Goal: Task Accomplishment & Management: Manage account settings

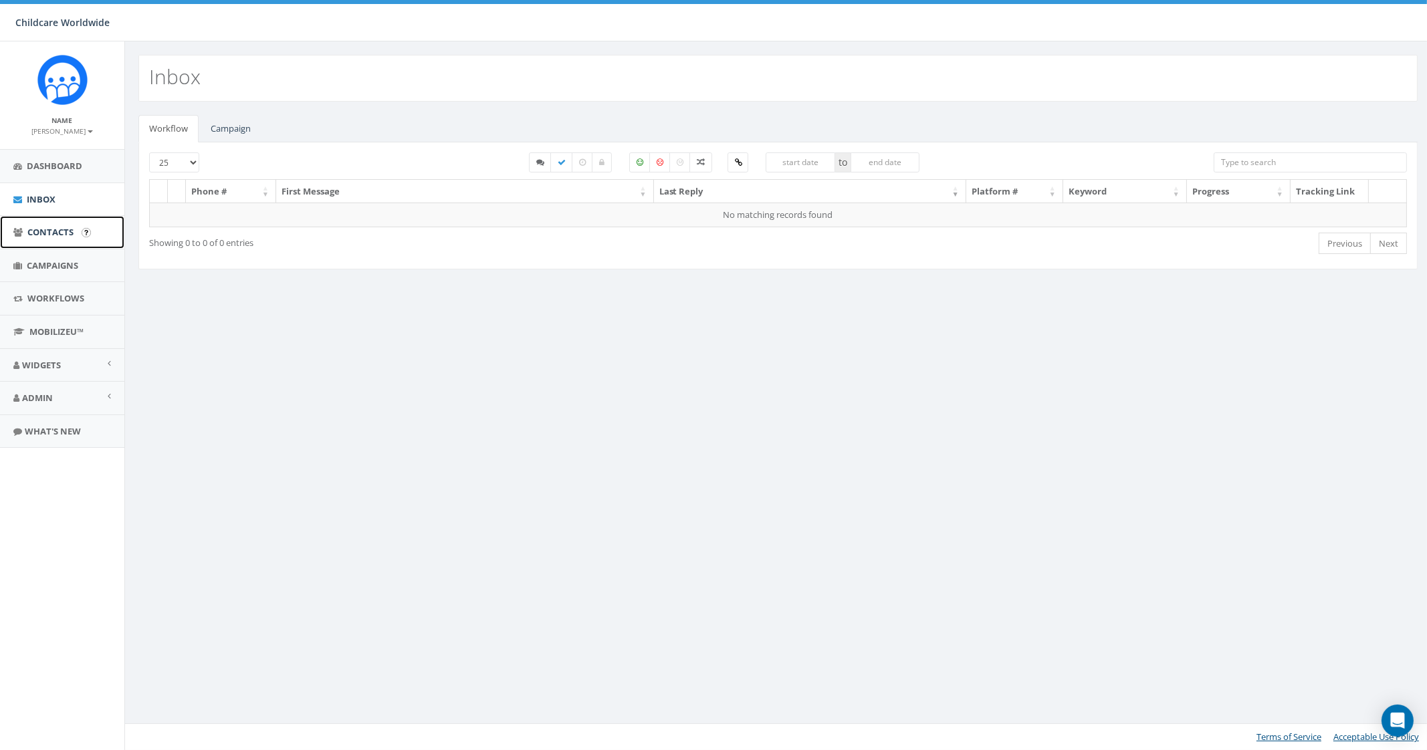
click at [64, 227] on span "Contacts" at bounding box center [50, 232] width 46 height 12
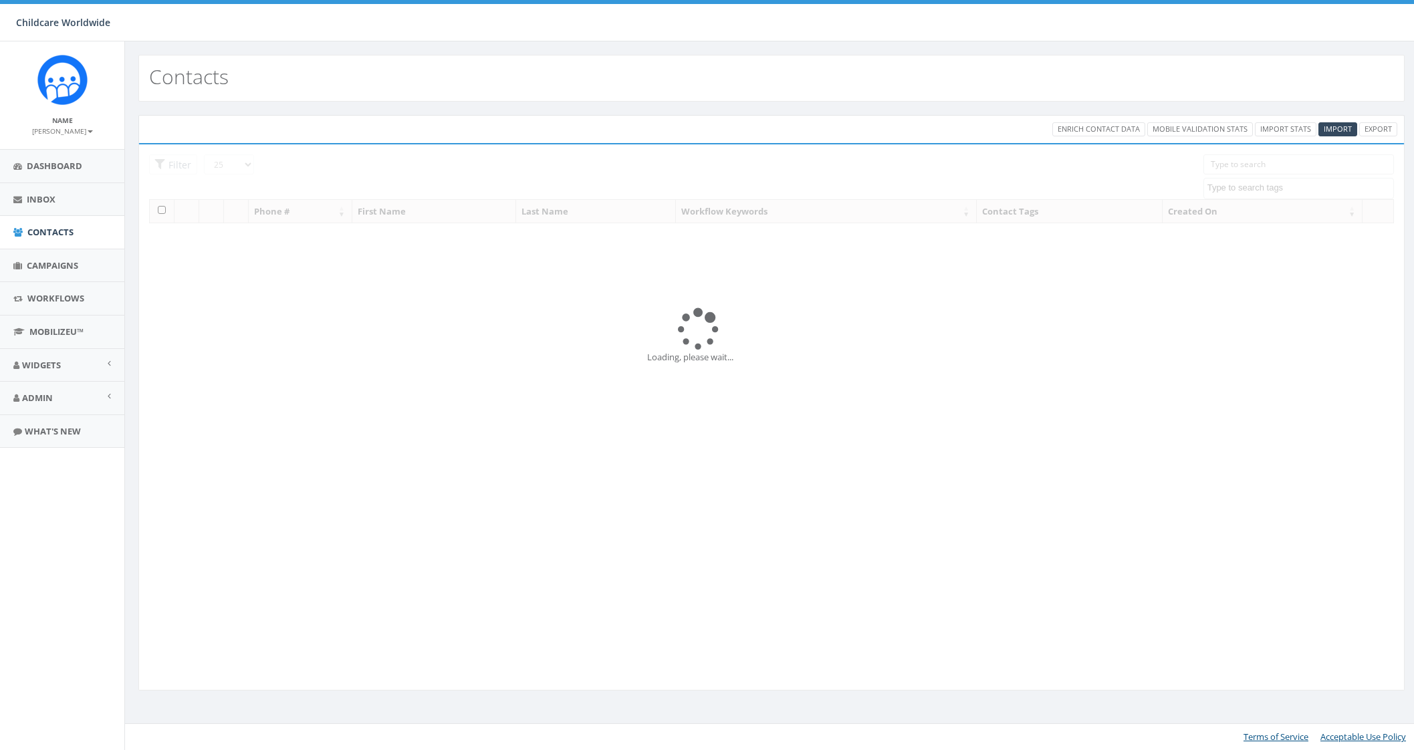
select select
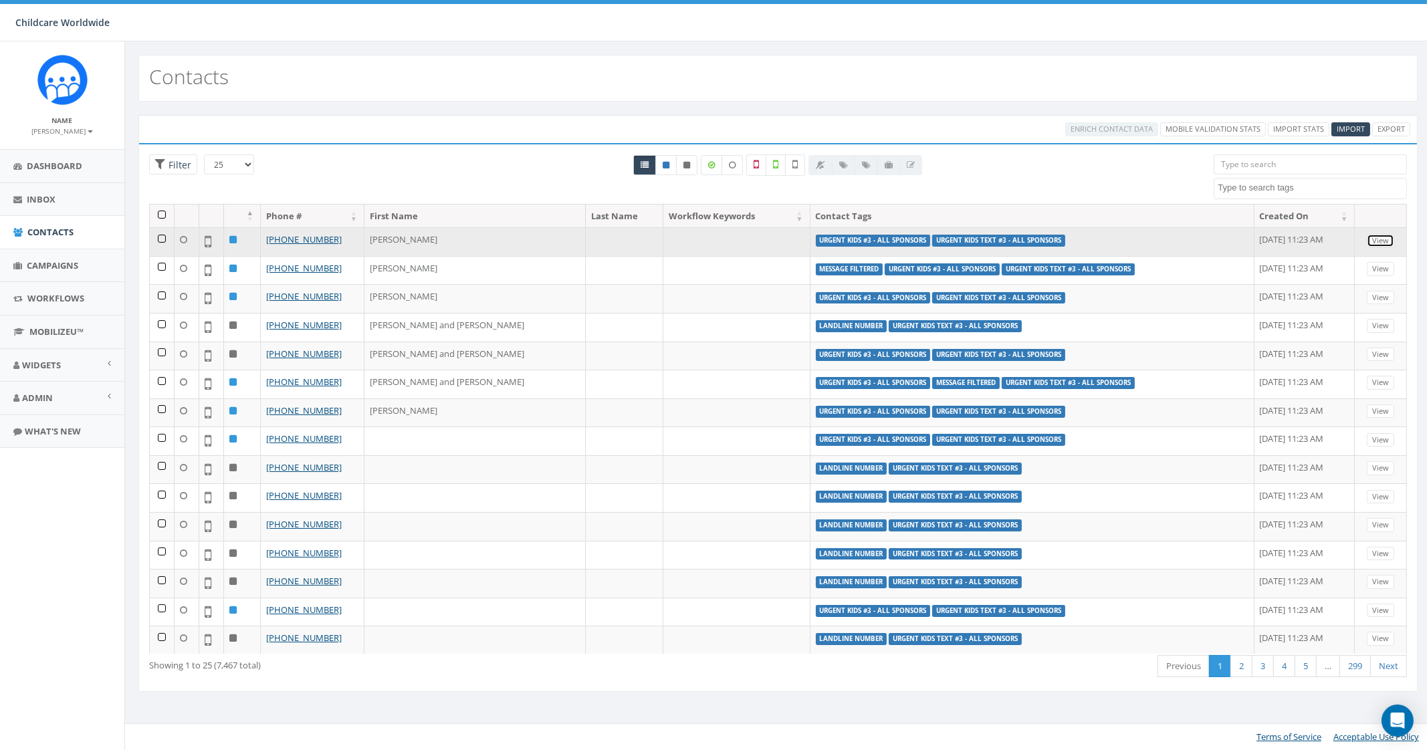
click at [1373, 245] on link "View" at bounding box center [1380, 241] width 27 height 14
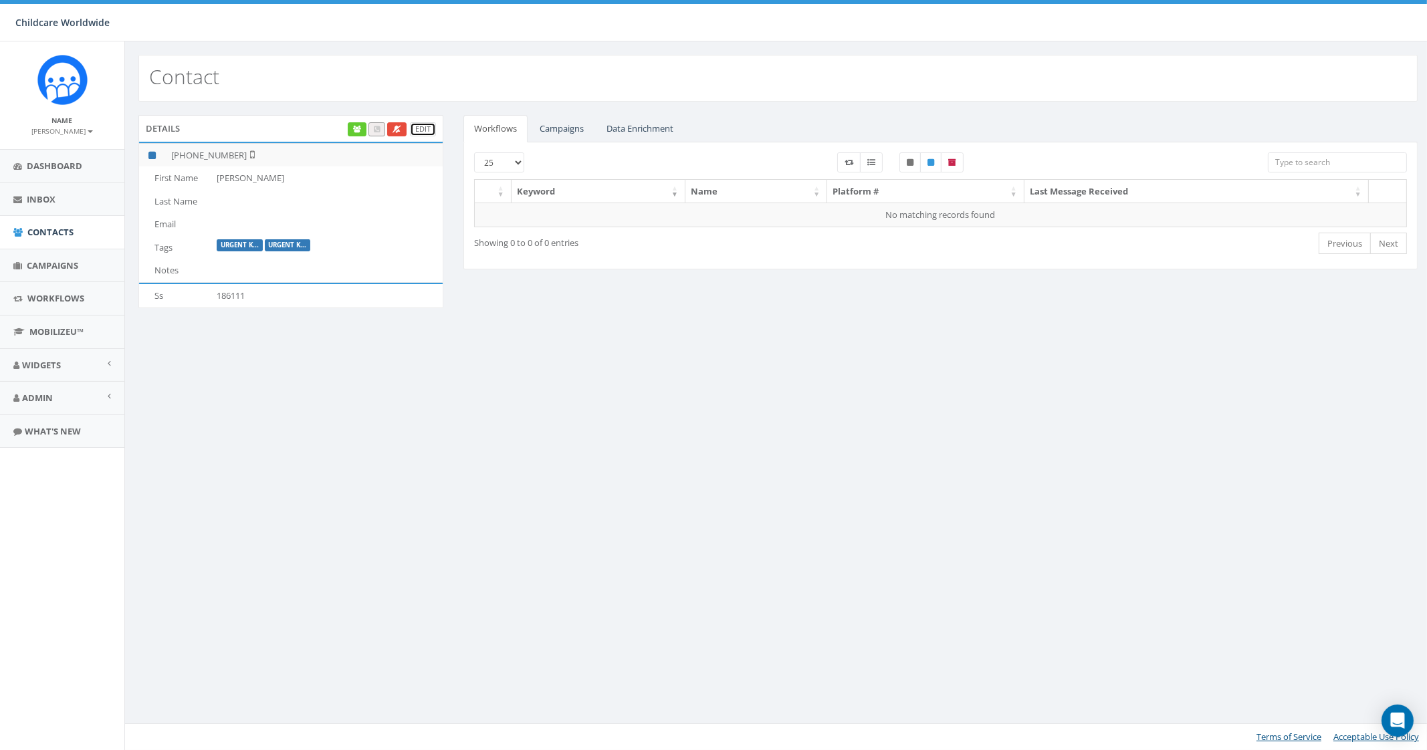
click at [424, 129] on link "Edit" at bounding box center [423, 129] width 26 height 14
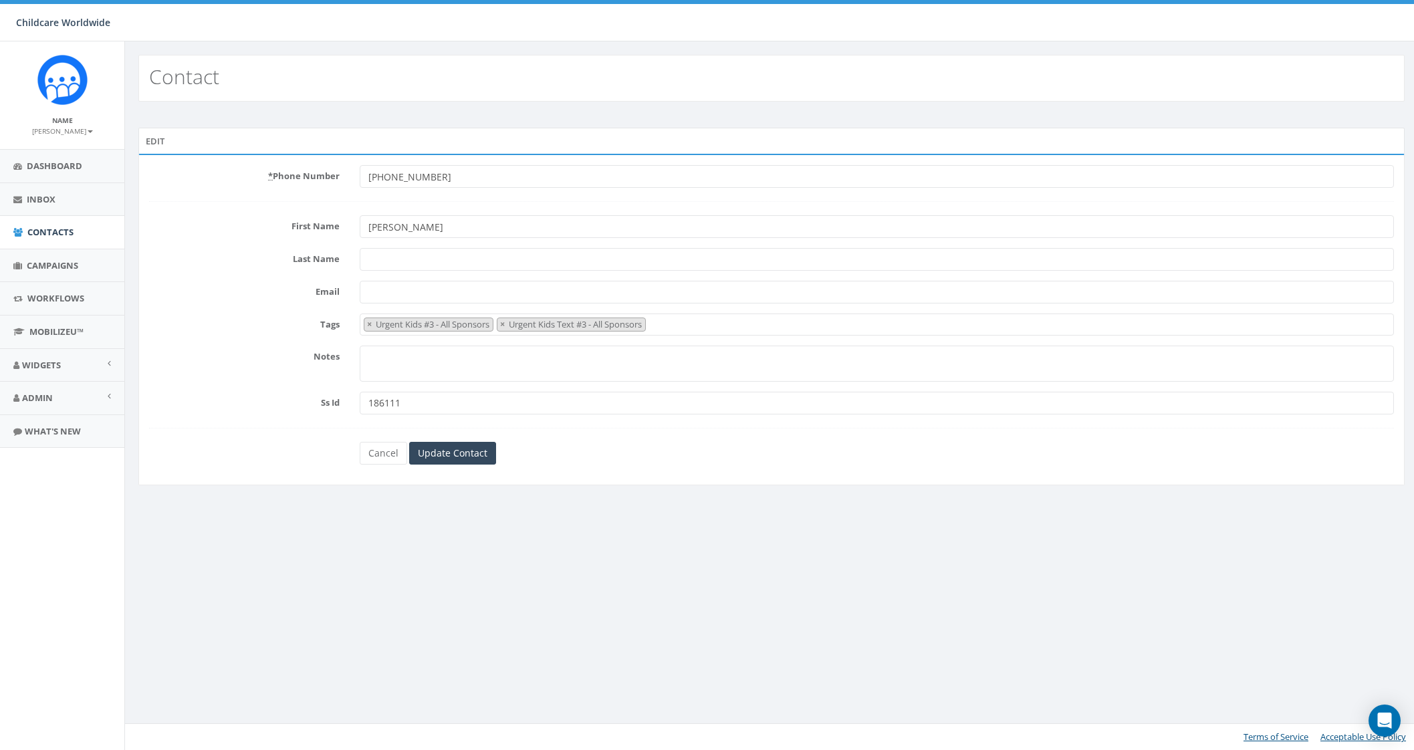
select select "Urgent Kids #3 - All Sponsors"
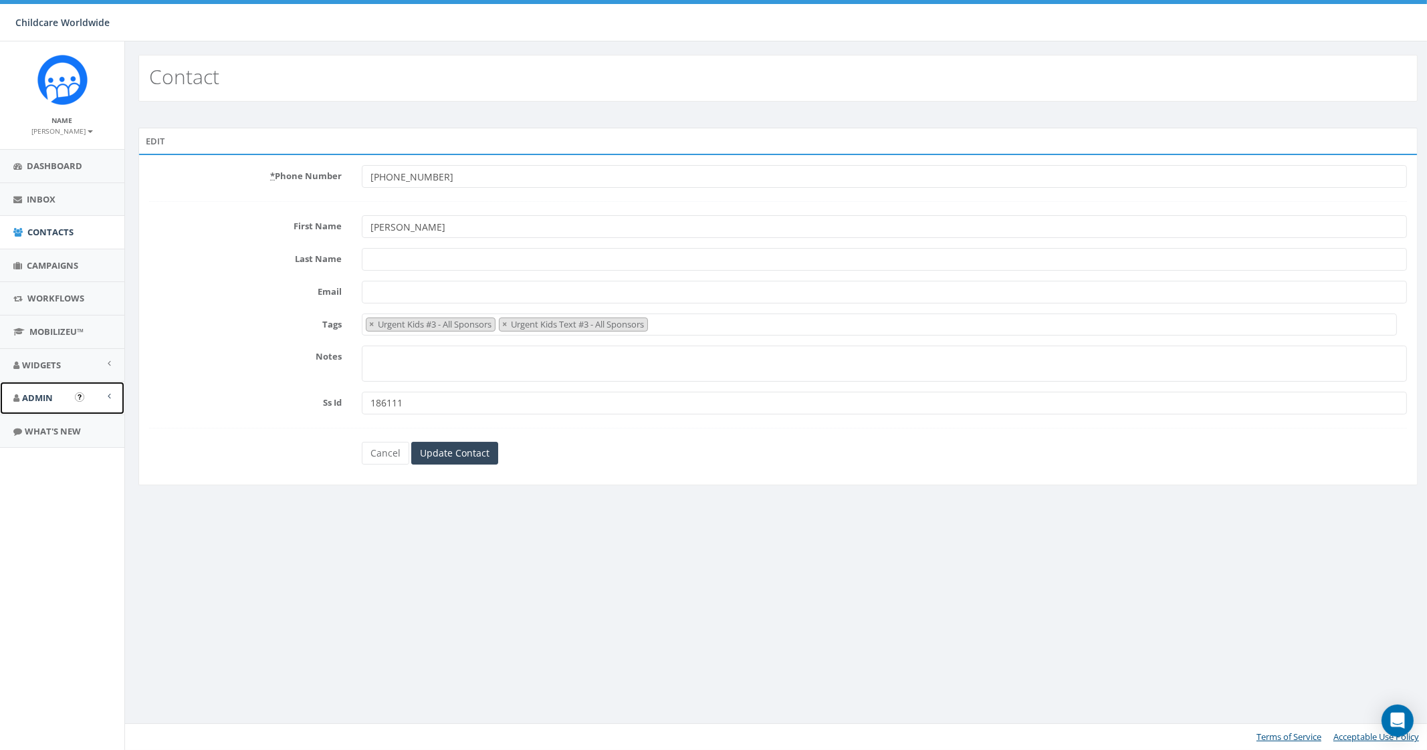
click at [55, 397] on link "Admin" at bounding box center [62, 398] width 124 height 33
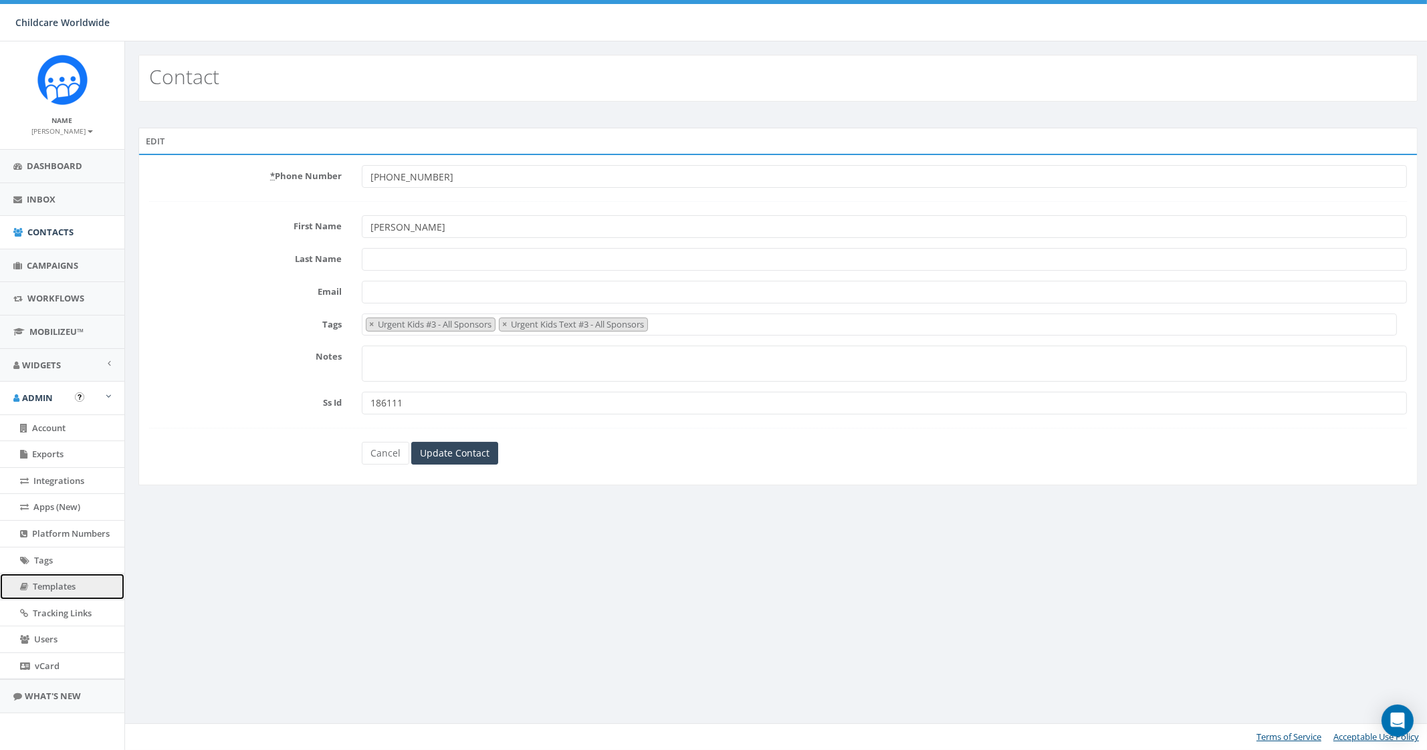
click at [80, 586] on link "Templates" at bounding box center [62, 587] width 124 height 26
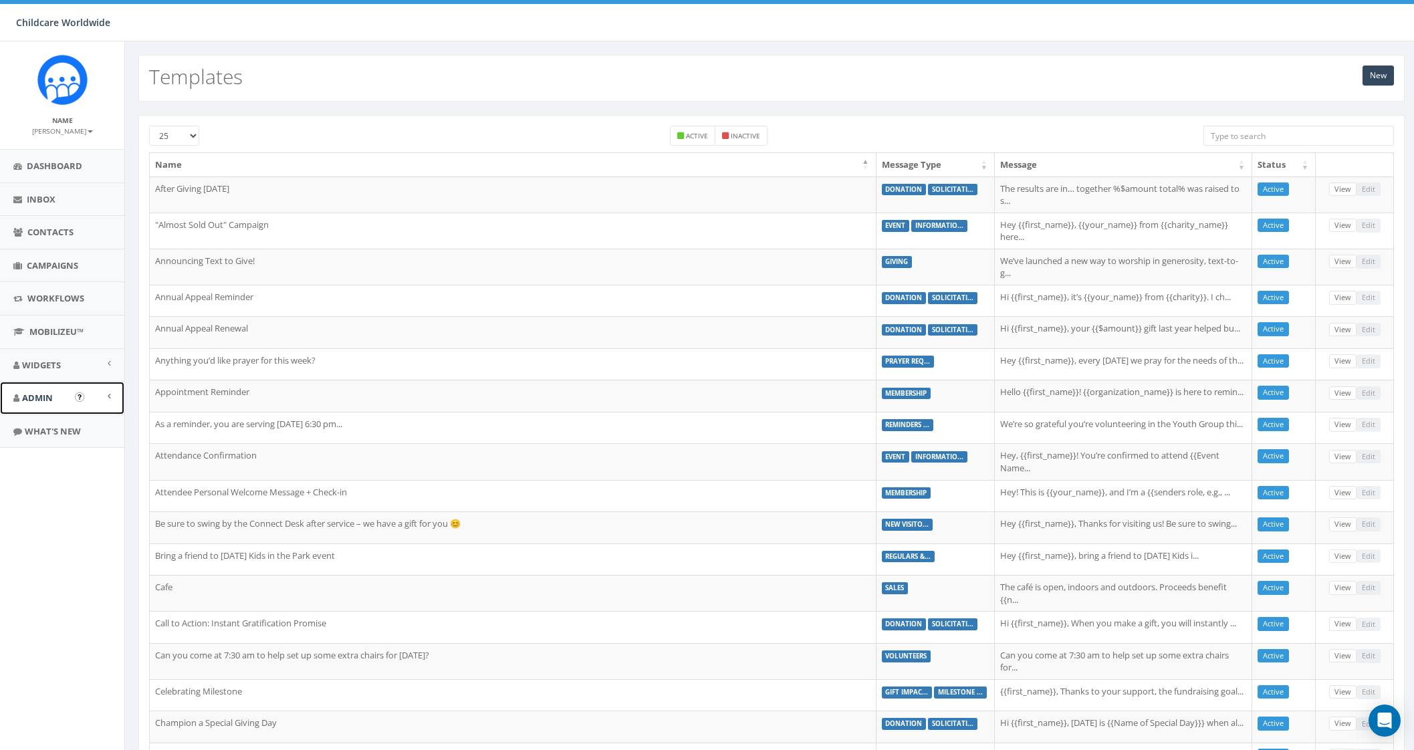
click at [57, 395] on link "Admin" at bounding box center [62, 398] width 124 height 33
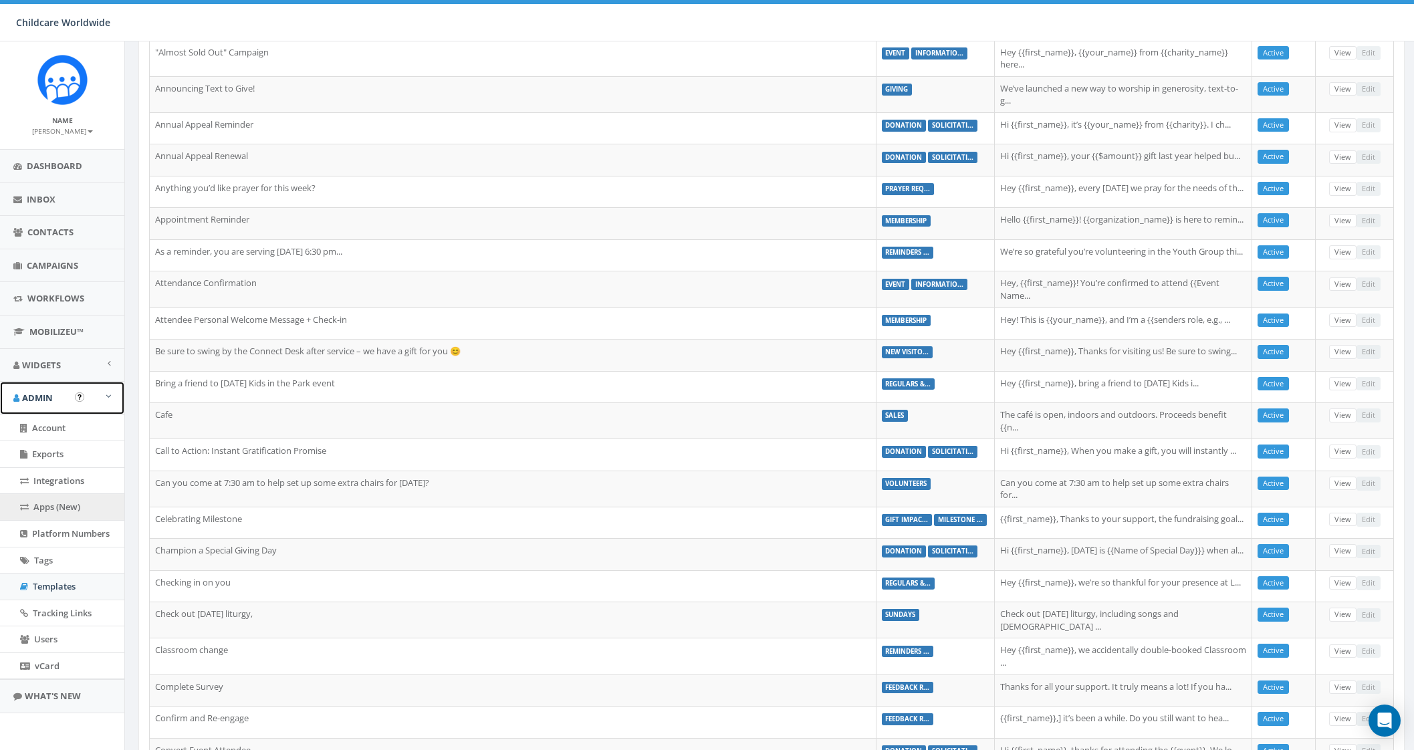
scroll to position [251, 0]
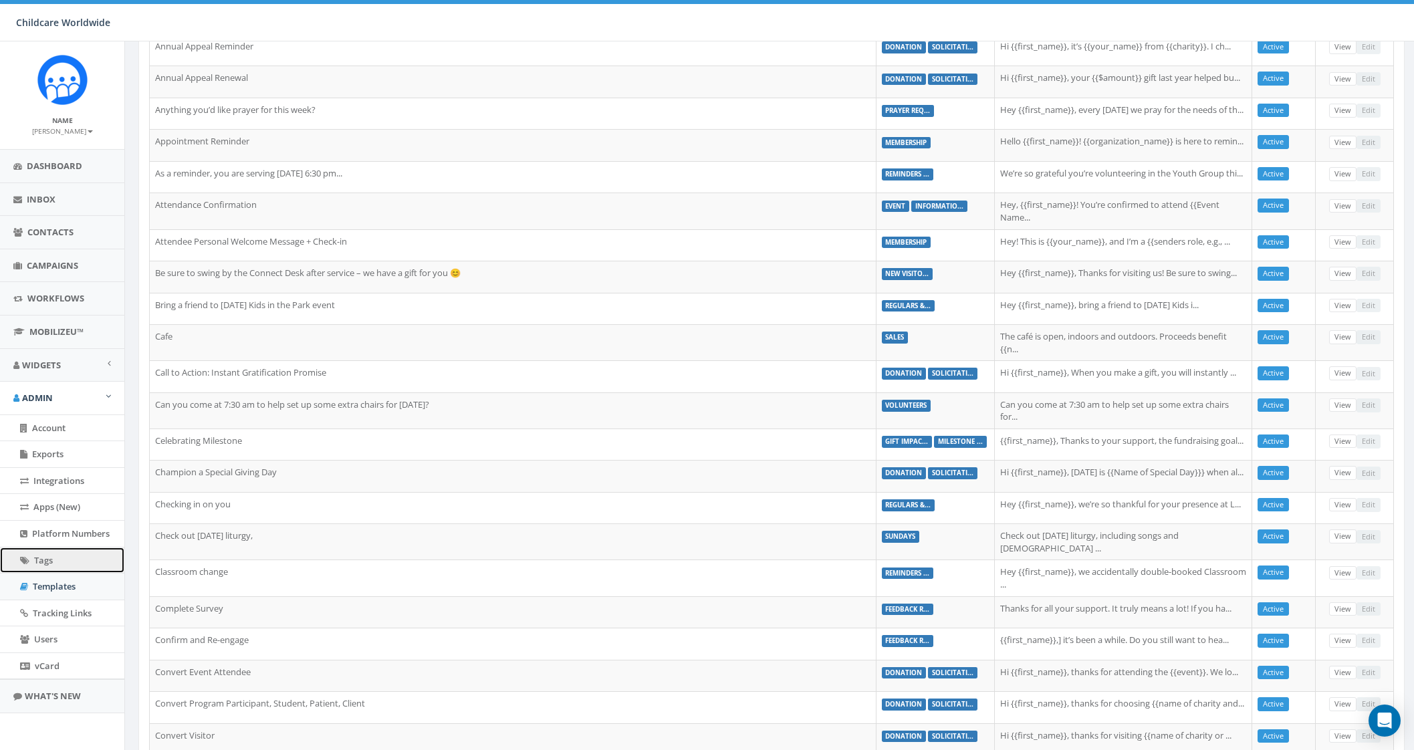
click at [78, 554] on link "Tags" at bounding box center [62, 561] width 124 height 26
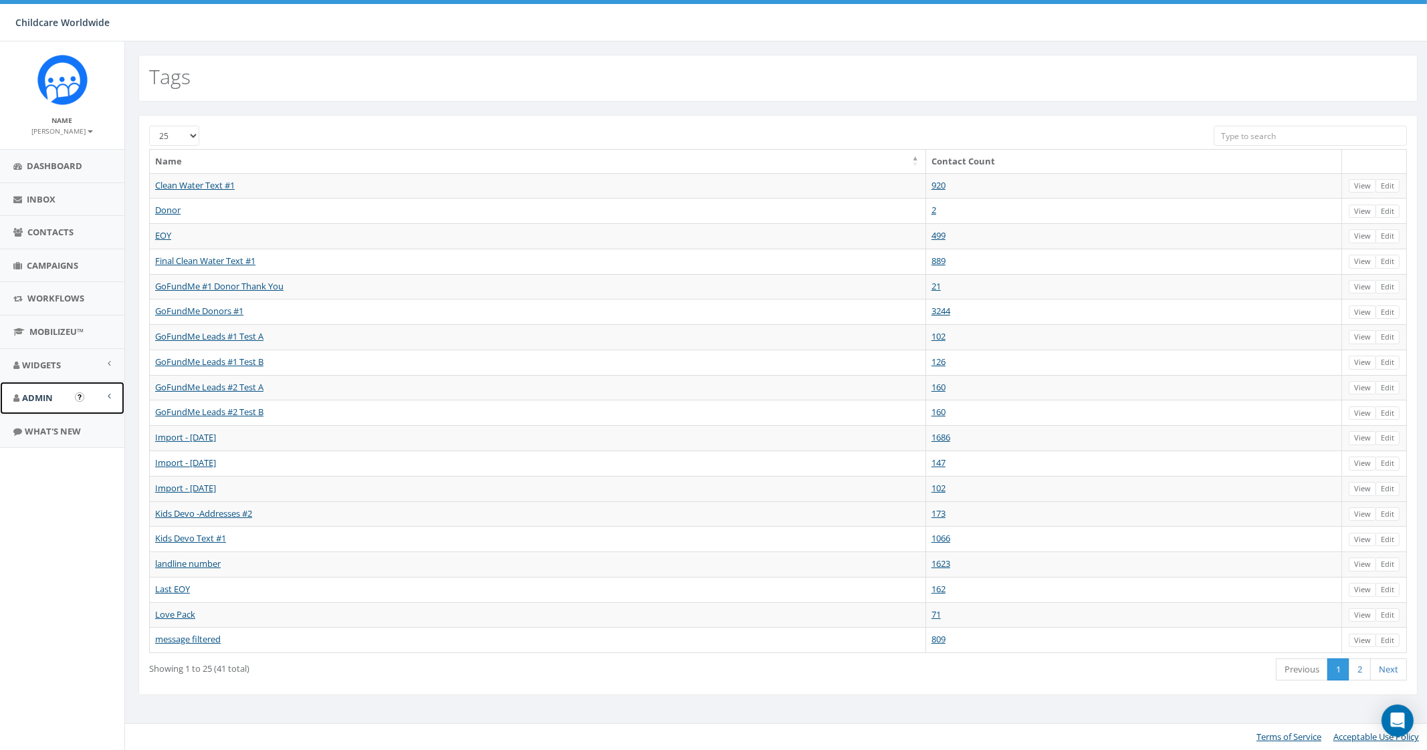
click at [73, 402] on link "Admin" at bounding box center [62, 398] width 124 height 33
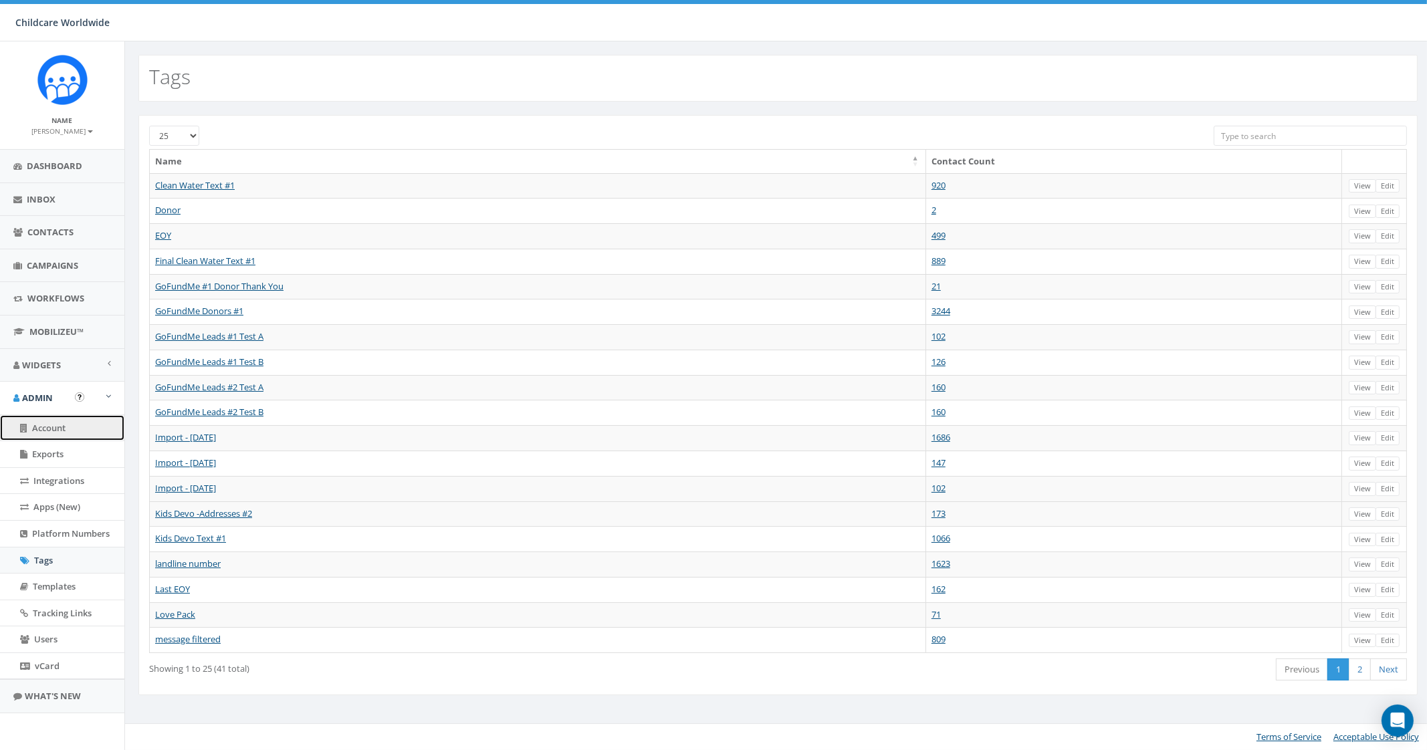
click at [70, 425] on link "Account" at bounding box center [62, 428] width 124 height 26
